Goal: Navigation & Orientation: Find specific page/section

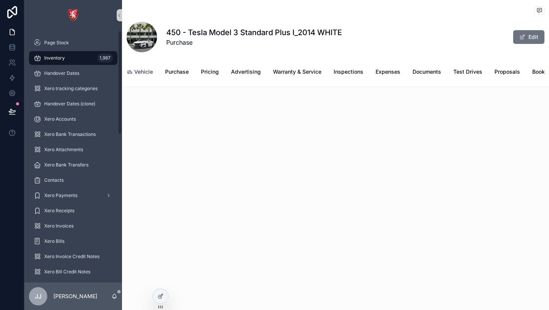
click at [145, 68] on link "Vehicle" at bounding box center [140, 72] width 26 height 15
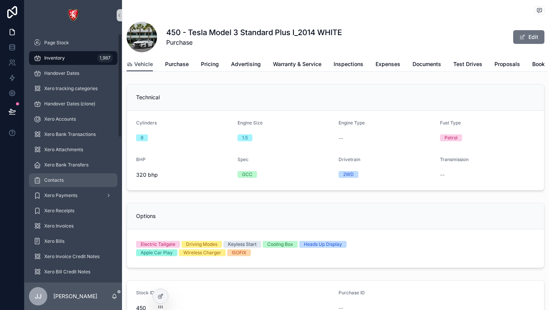
scroll to position [357, 0]
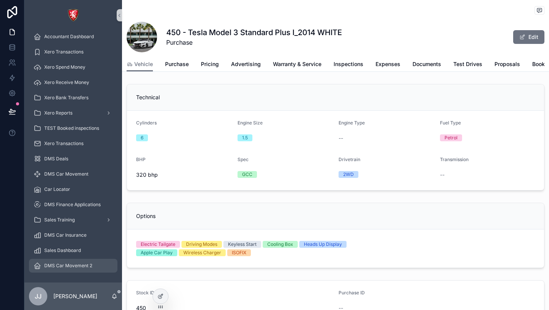
click at [70, 264] on span "DMS Car Movement 2" at bounding box center [68, 265] width 48 height 6
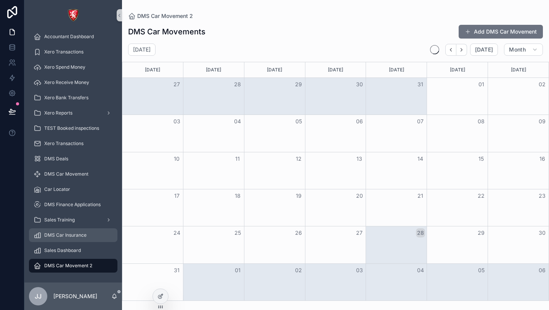
click at [74, 237] on span "DMS Car Insurance" at bounding box center [65, 235] width 42 height 6
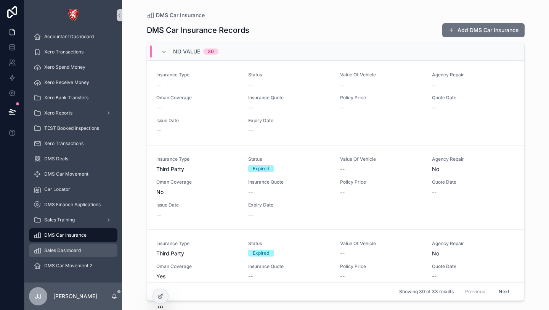
click at [74, 249] on span "Sales Dashboard" at bounding box center [62, 250] width 37 height 6
